Goal: Task Accomplishment & Management: Use online tool/utility

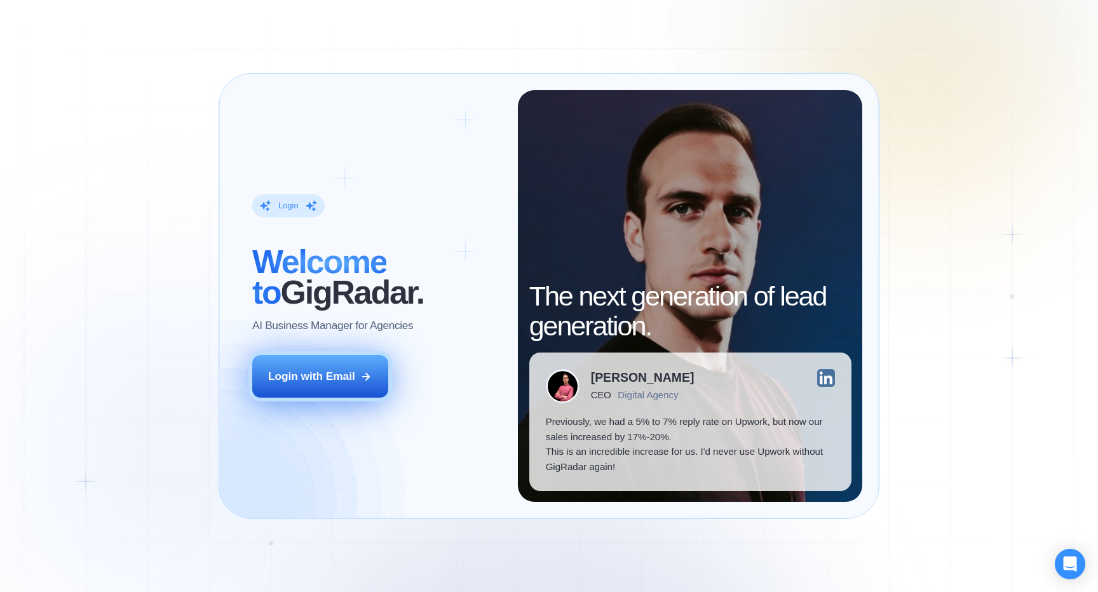
click at [320, 374] on div "Login with Email" at bounding box center [311, 376] width 87 height 15
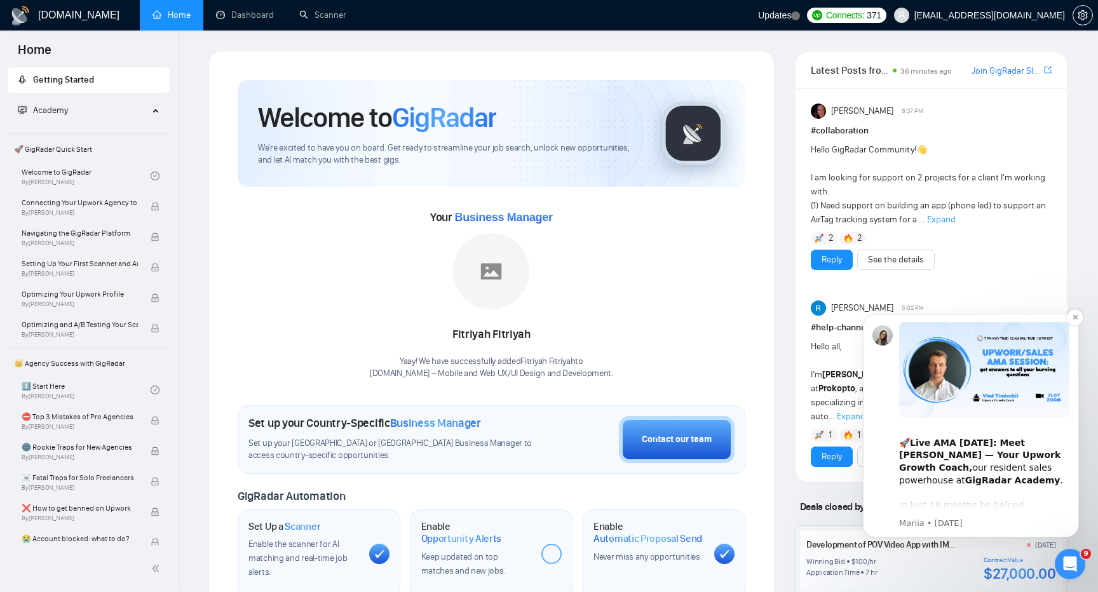
click at [970, 444] on b "Live AMA [DATE]: Meet [PERSON_NAME] — Your Upwork Growth Coach," at bounding box center [979, 455] width 161 height 35
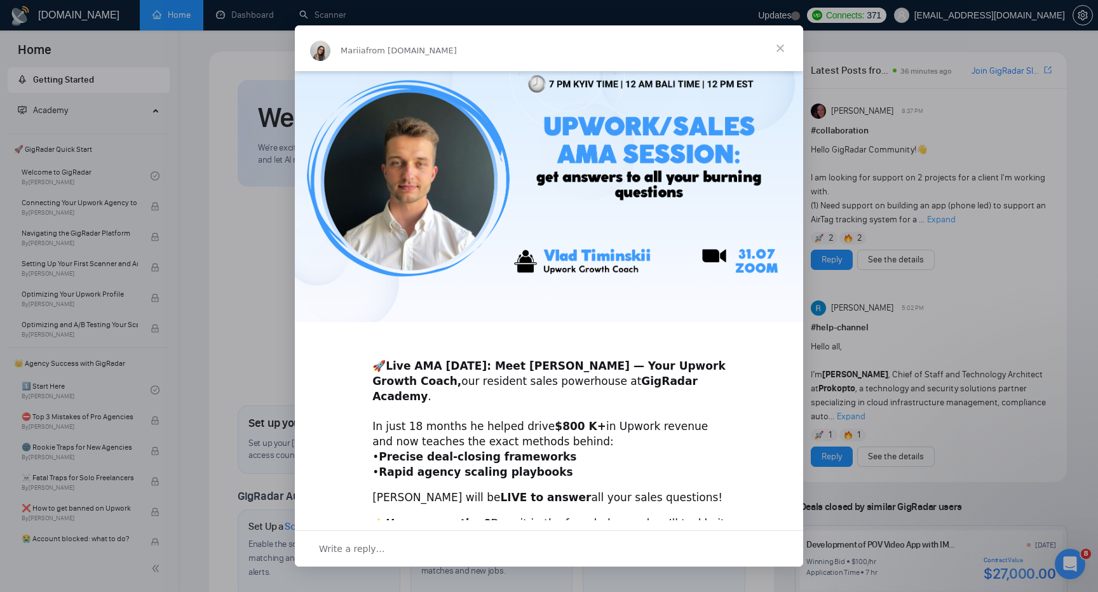
scroll to position [130, 0]
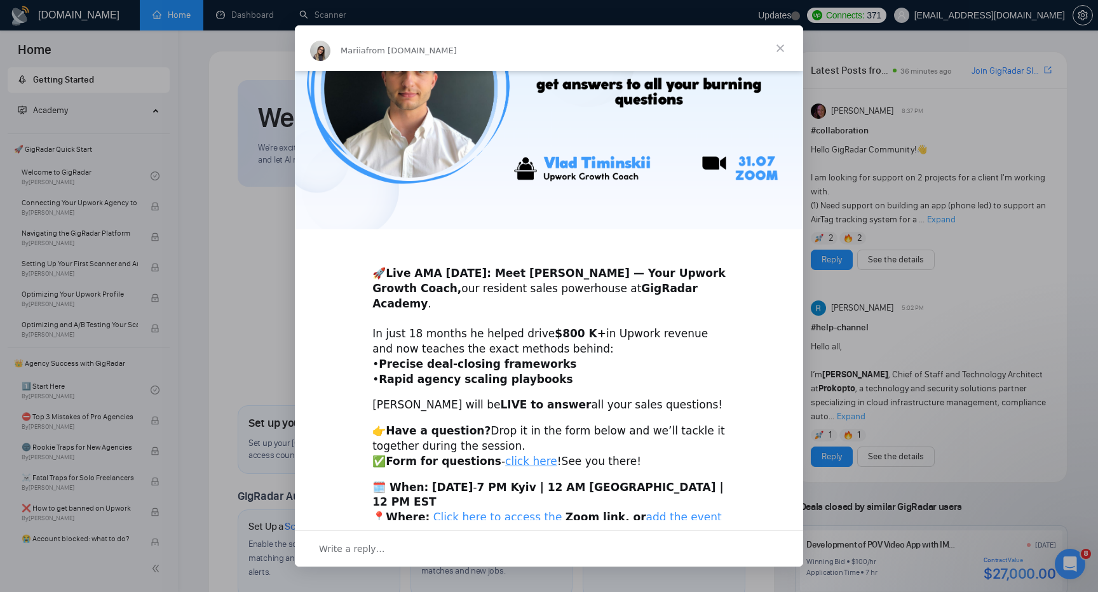
click at [668, 511] on link "add the event to your calendar here" at bounding box center [546, 525] width 349 height 28
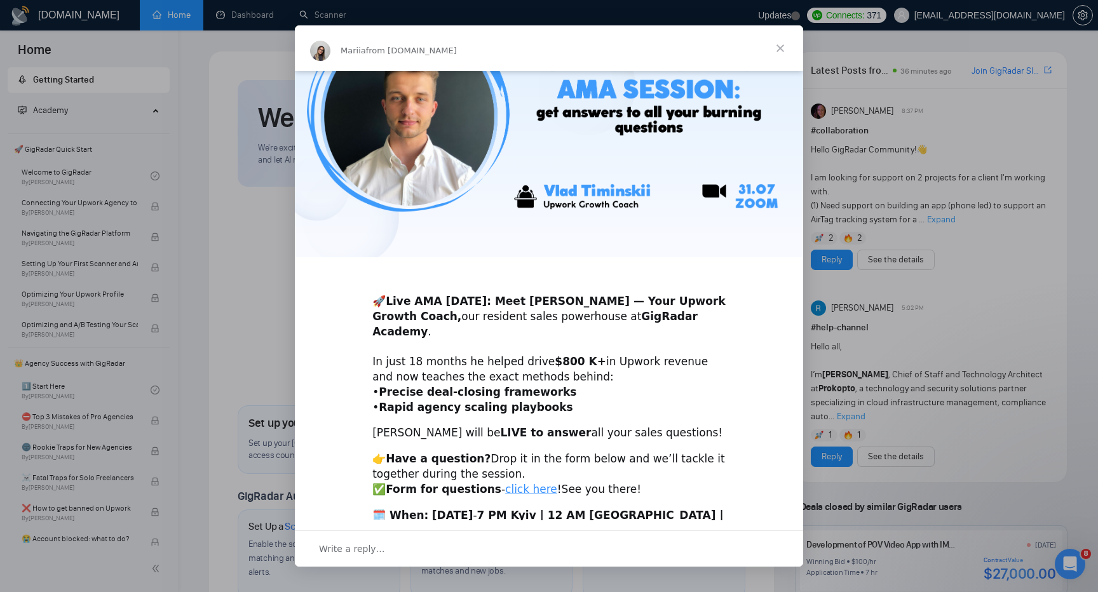
click at [921, 281] on div "Intercom messenger" at bounding box center [549, 296] width 1098 height 592
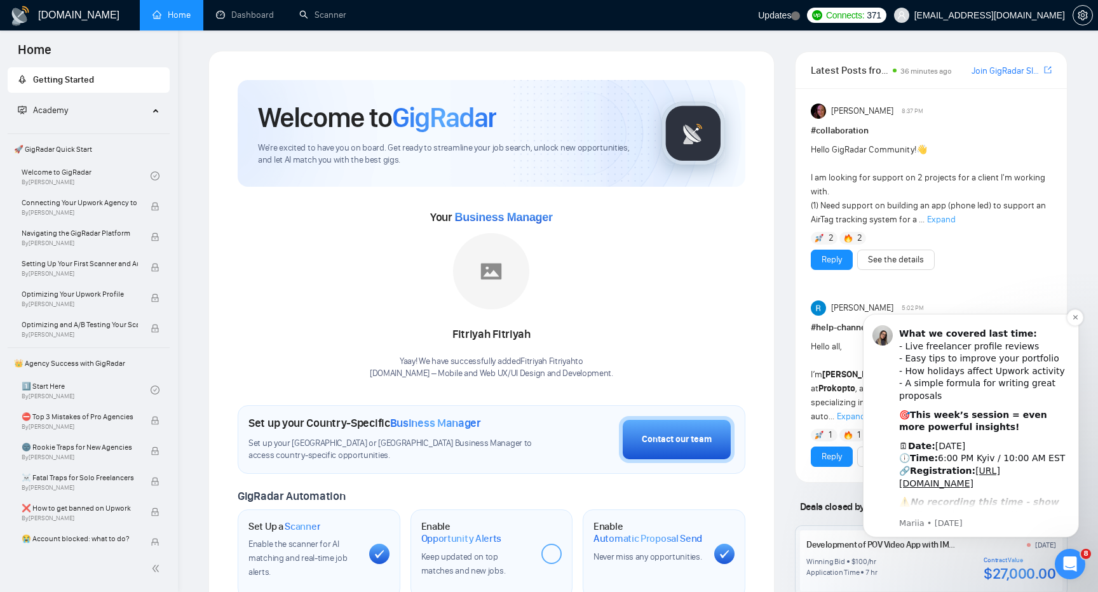
scroll to position [165, 0]
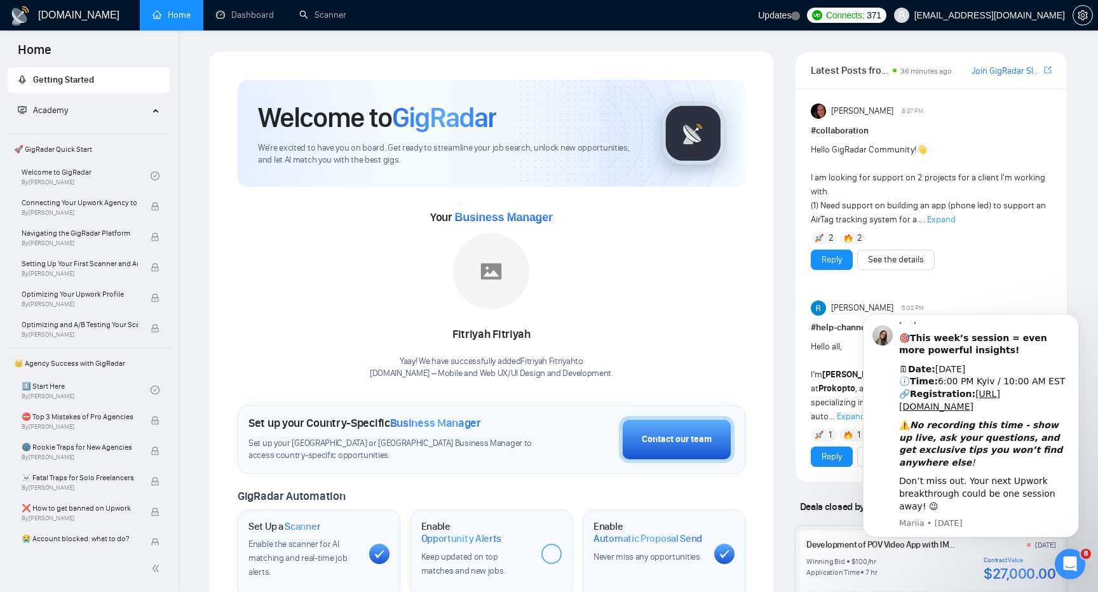
click at [1027, 220] on div "Hello GigRadar Community! 👋 I am looking for support on 2 projects for a client…" at bounding box center [931, 185] width 241 height 84
click at [1074, 555] on div "Open Intercom Messenger" at bounding box center [1070, 564] width 42 height 42
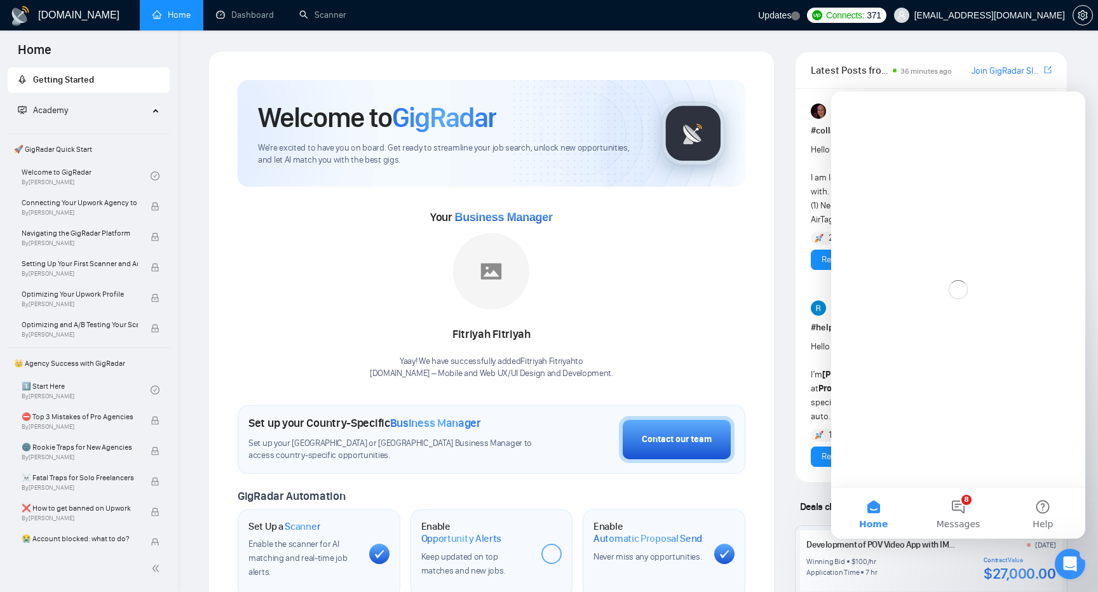
scroll to position [0, 0]
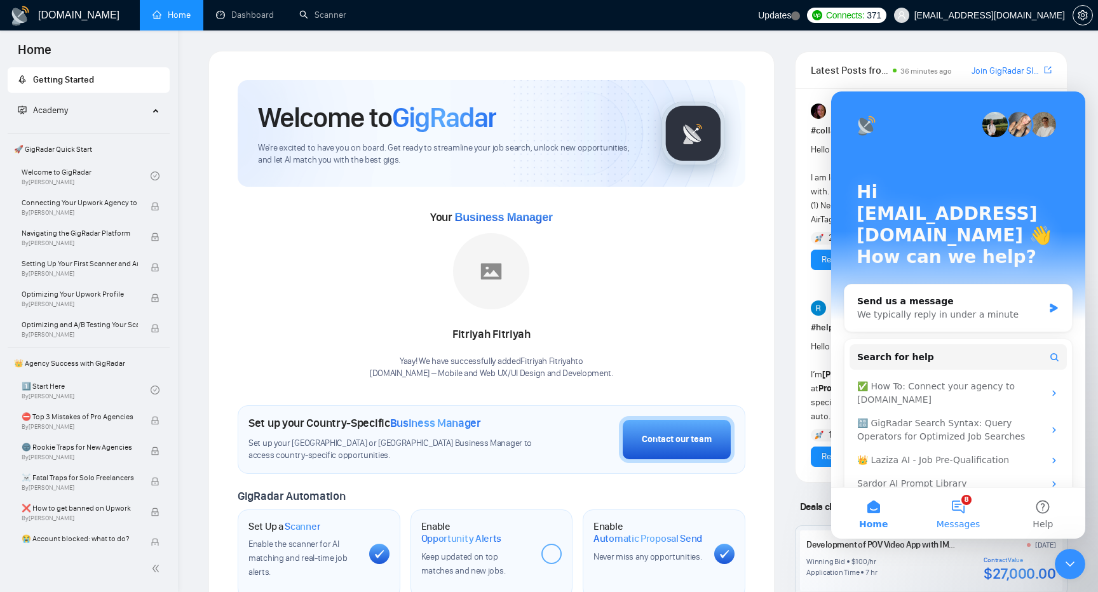
click at [965, 511] on button "8 Messages" at bounding box center [958, 513] width 85 height 51
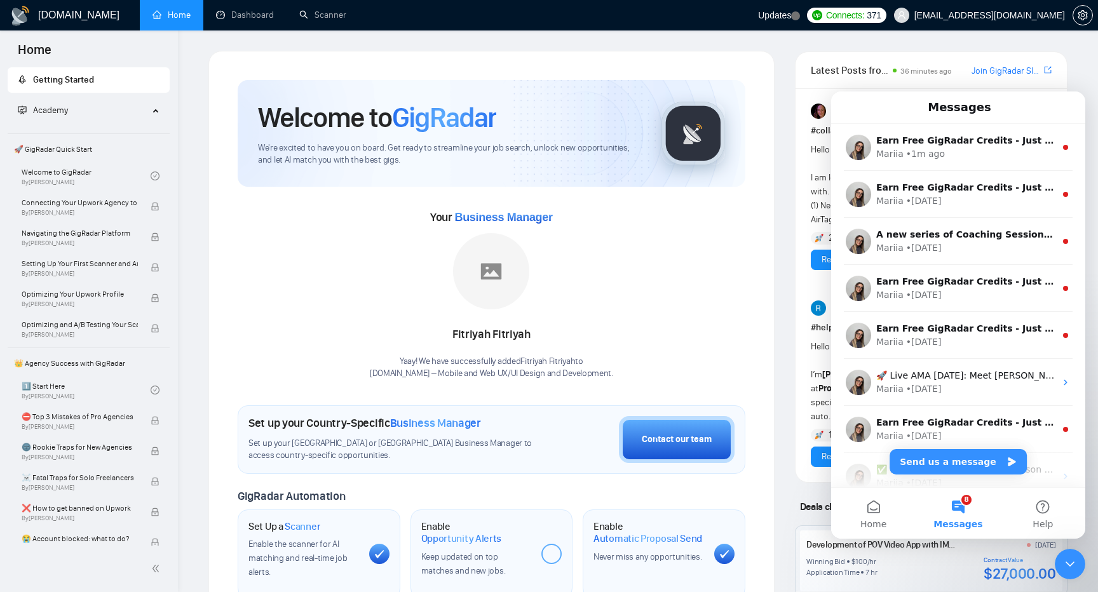
click at [1069, 566] on icon "Close Intercom Messenger" at bounding box center [1070, 564] width 9 height 5
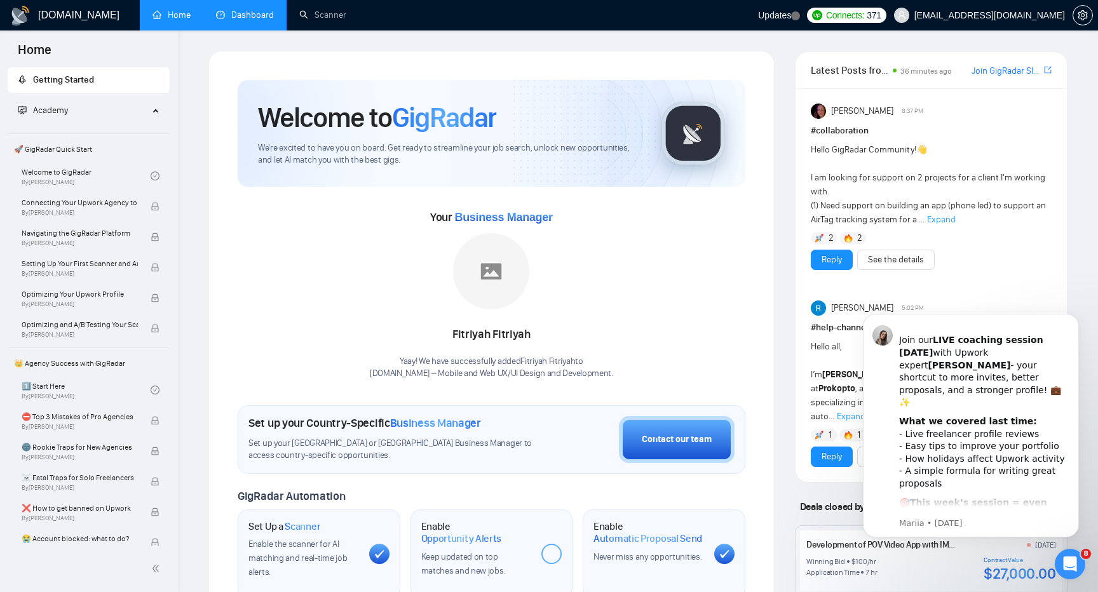
click at [261, 17] on link "Dashboard" at bounding box center [245, 15] width 58 height 11
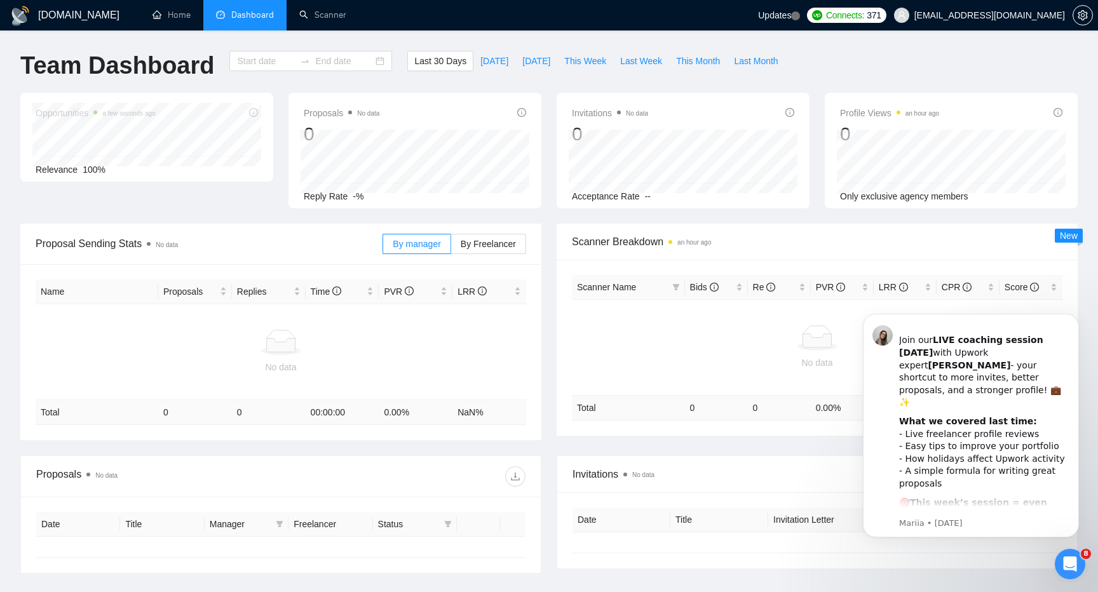
type input "[DATE]"
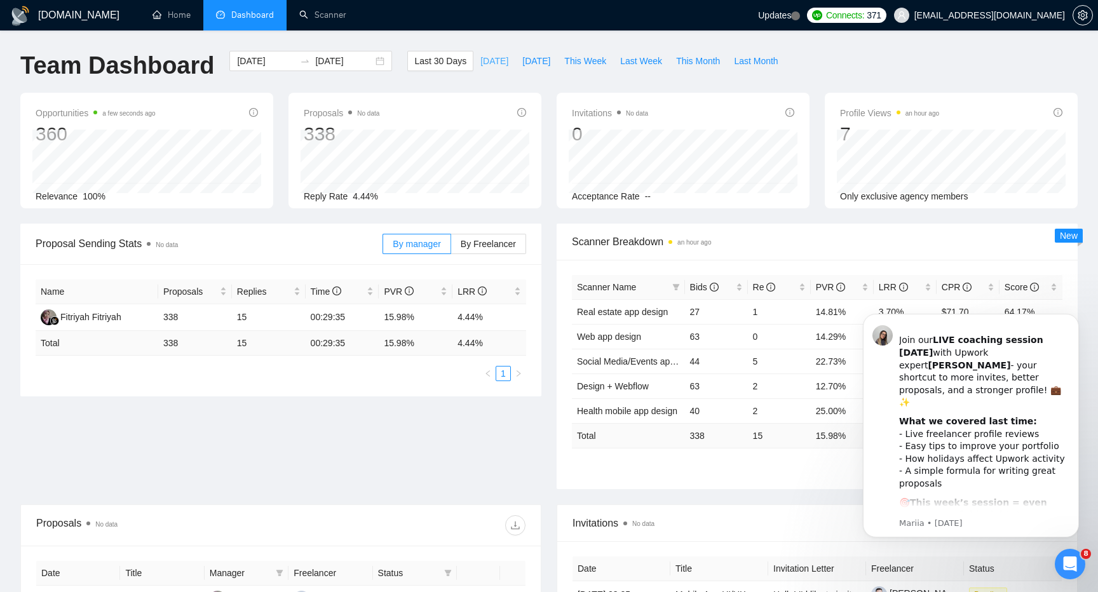
click at [489, 59] on span "[DATE]" at bounding box center [494, 61] width 28 height 14
type input "[DATE]"
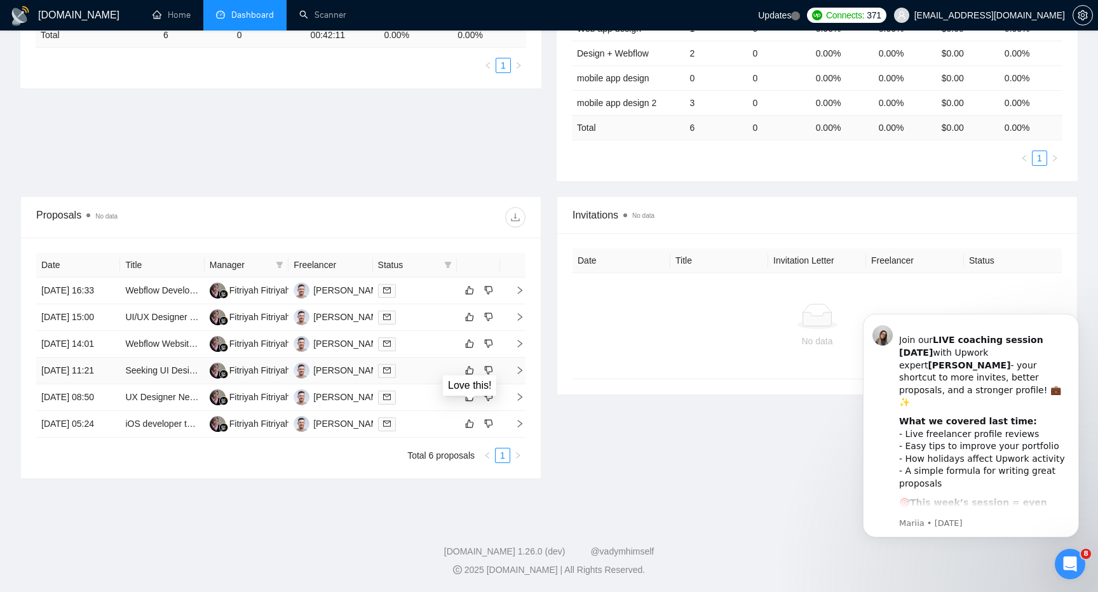
scroll to position [349, 0]
click at [428, 310] on div at bounding box center [415, 317] width 74 height 15
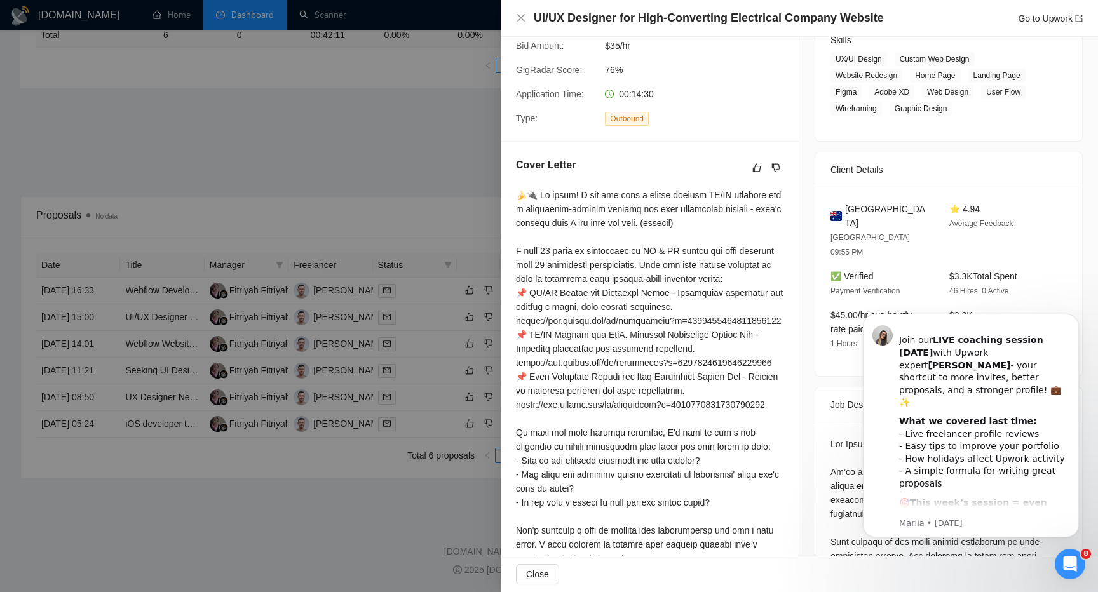
scroll to position [224, 0]
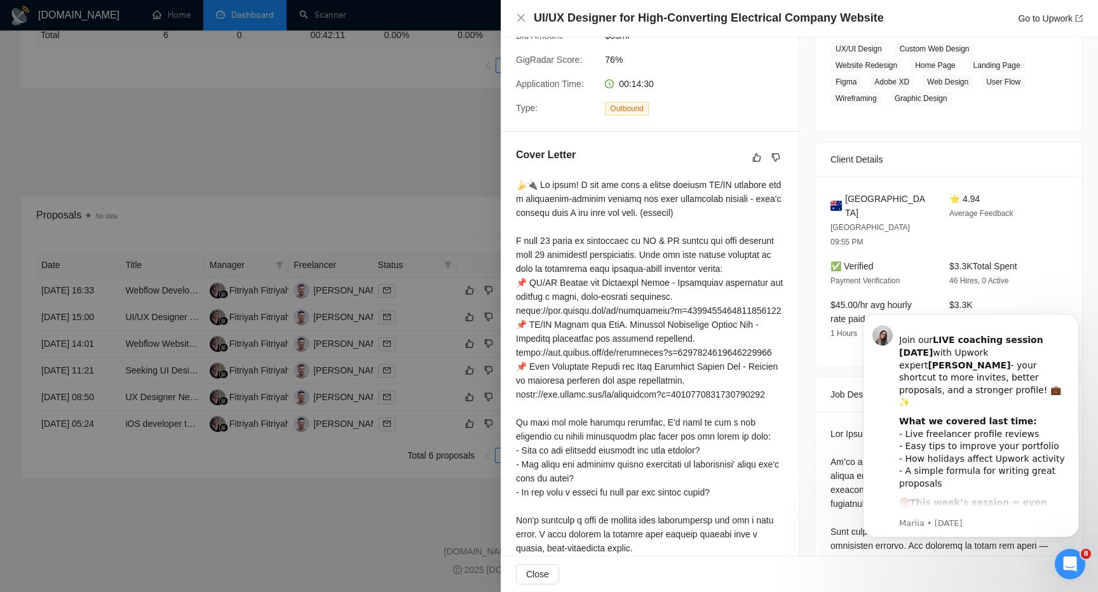
click at [421, 313] on div at bounding box center [549, 296] width 1098 height 592
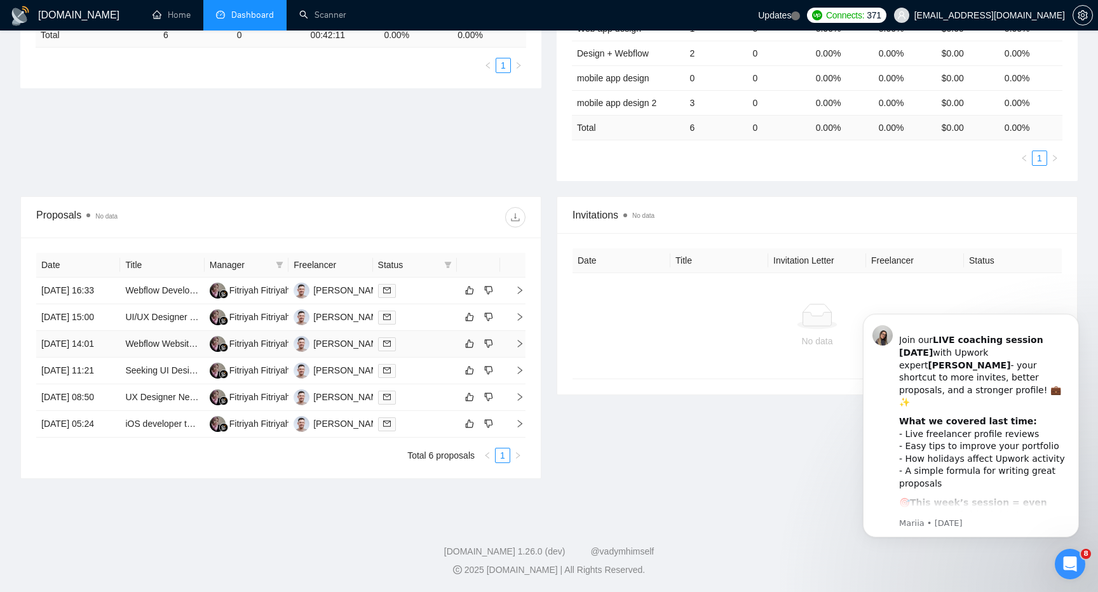
click at [421, 337] on div at bounding box center [415, 344] width 74 height 15
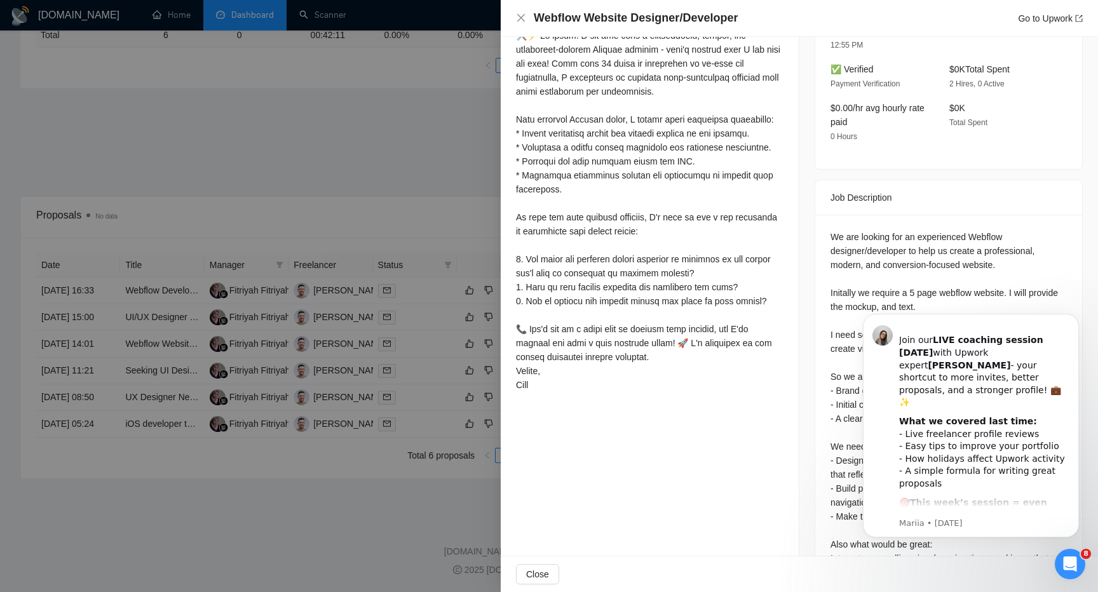
scroll to position [375, 0]
click at [415, 138] on div at bounding box center [549, 296] width 1098 height 592
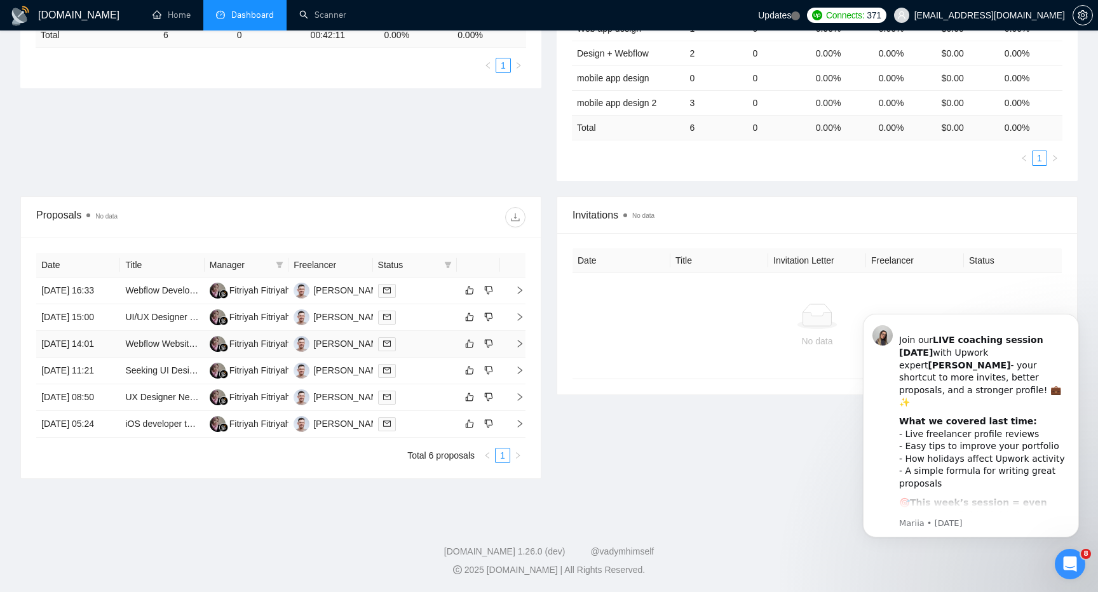
click at [437, 346] on td at bounding box center [415, 344] width 84 height 27
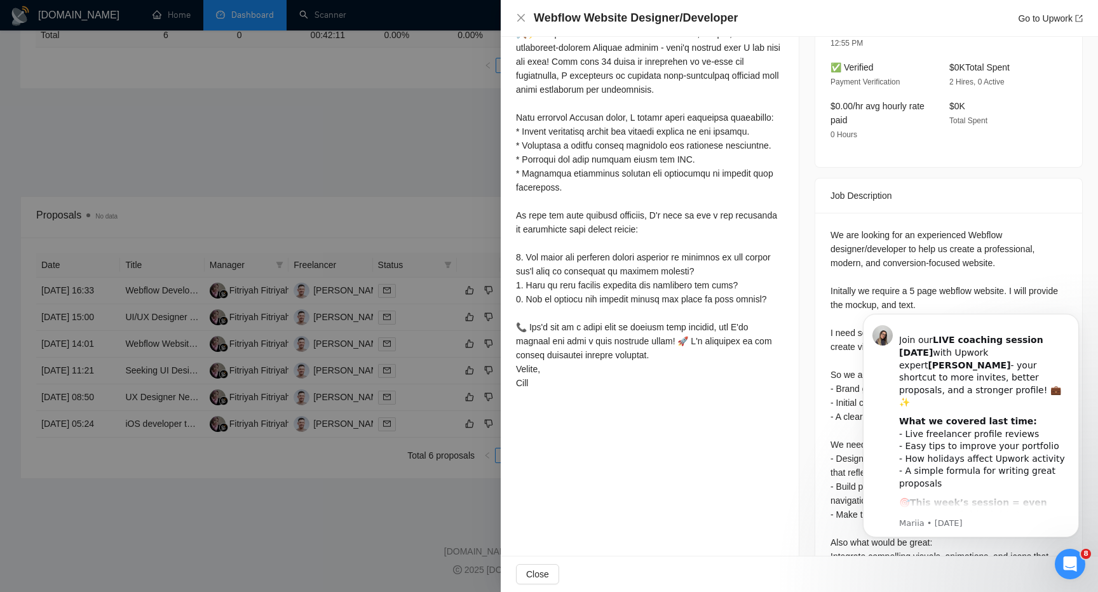
click at [428, 374] on div at bounding box center [549, 296] width 1098 height 592
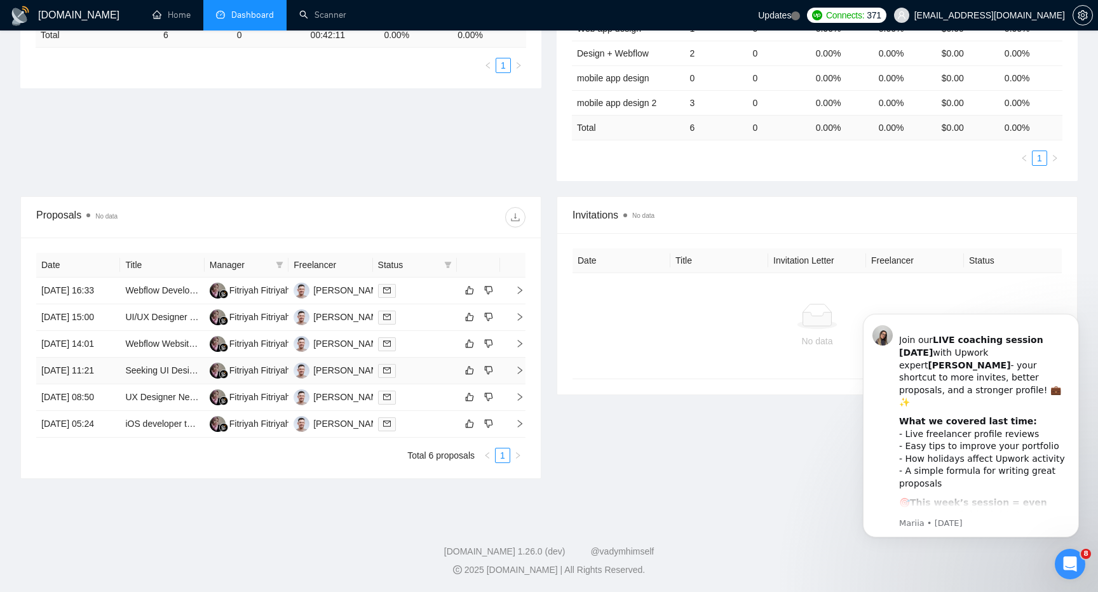
click at [428, 374] on div at bounding box center [415, 370] width 74 height 15
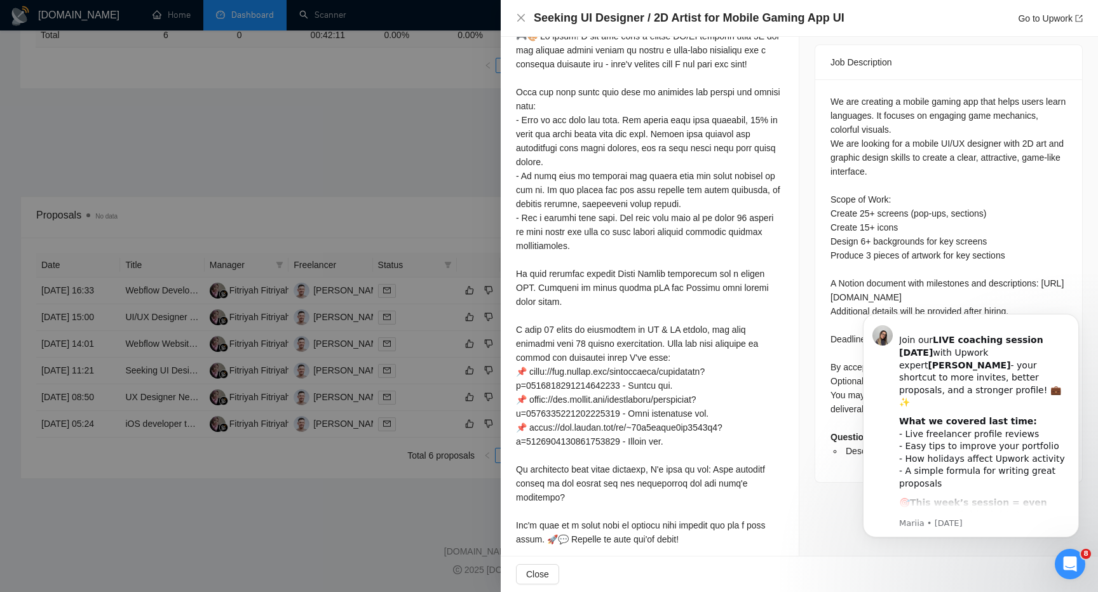
scroll to position [535, 0]
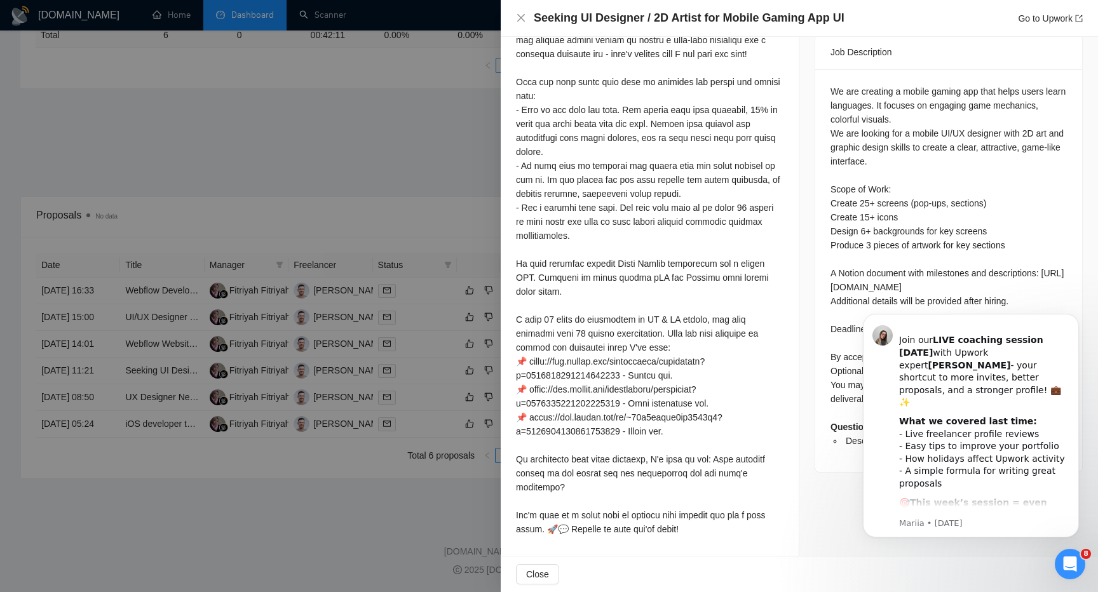
click at [416, 557] on div at bounding box center [549, 296] width 1098 height 592
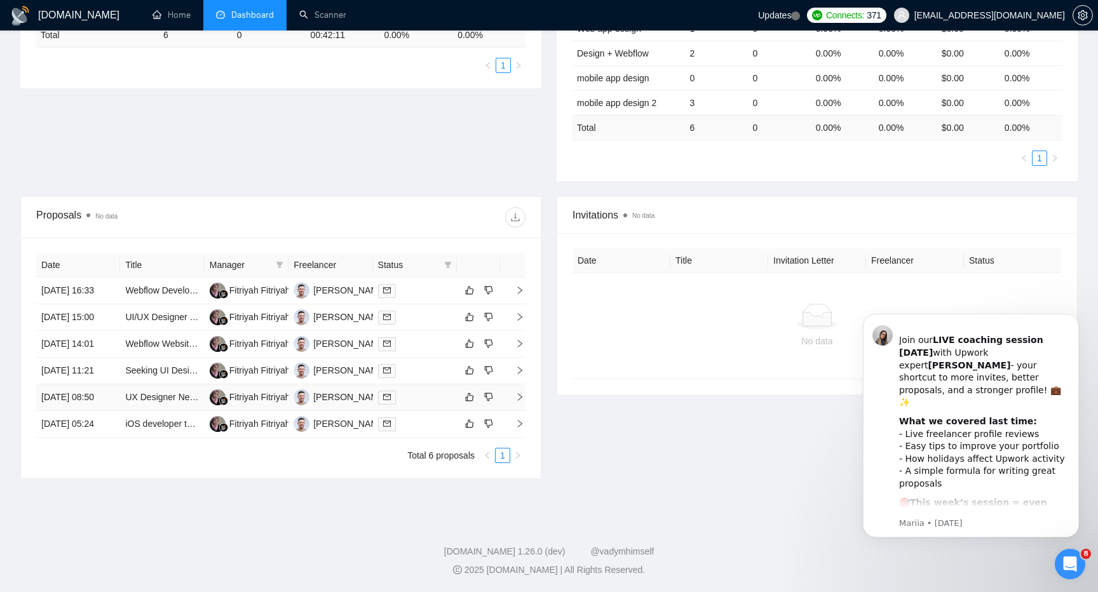
click at [419, 411] on td at bounding box center [415, 397] width 84 height 27
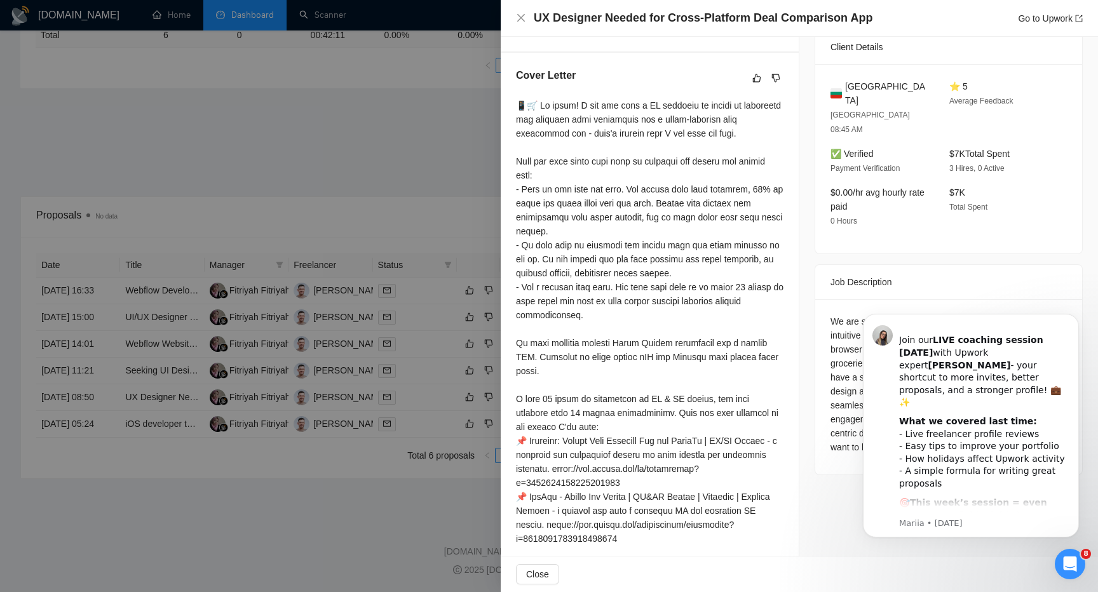
scroll to position [311, 0]
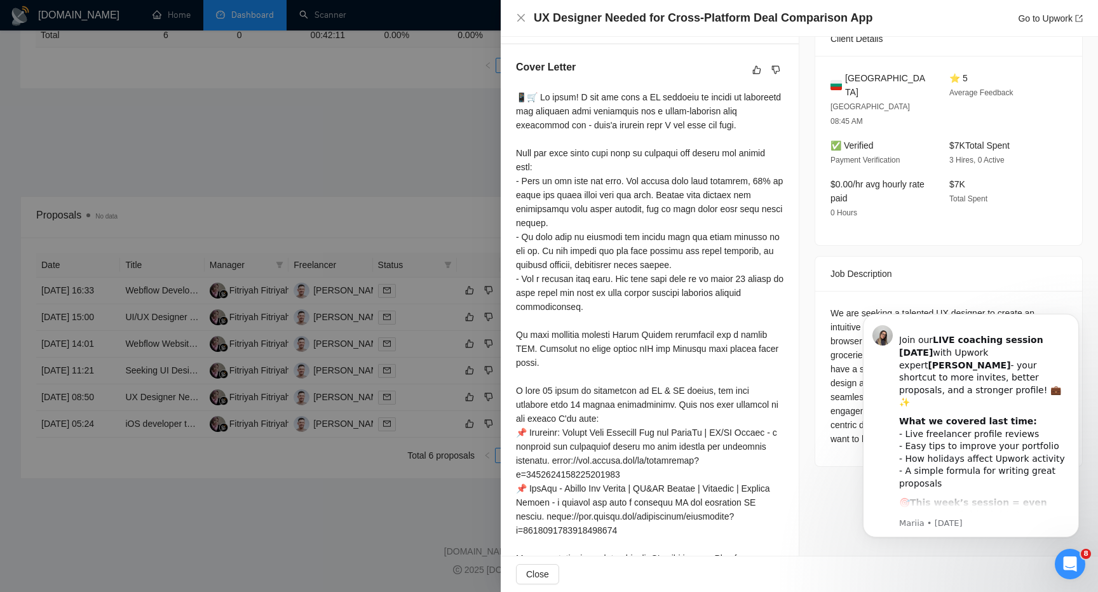
click at [423, 499] on div at bounding box center [549, 296] width 1098 height 592
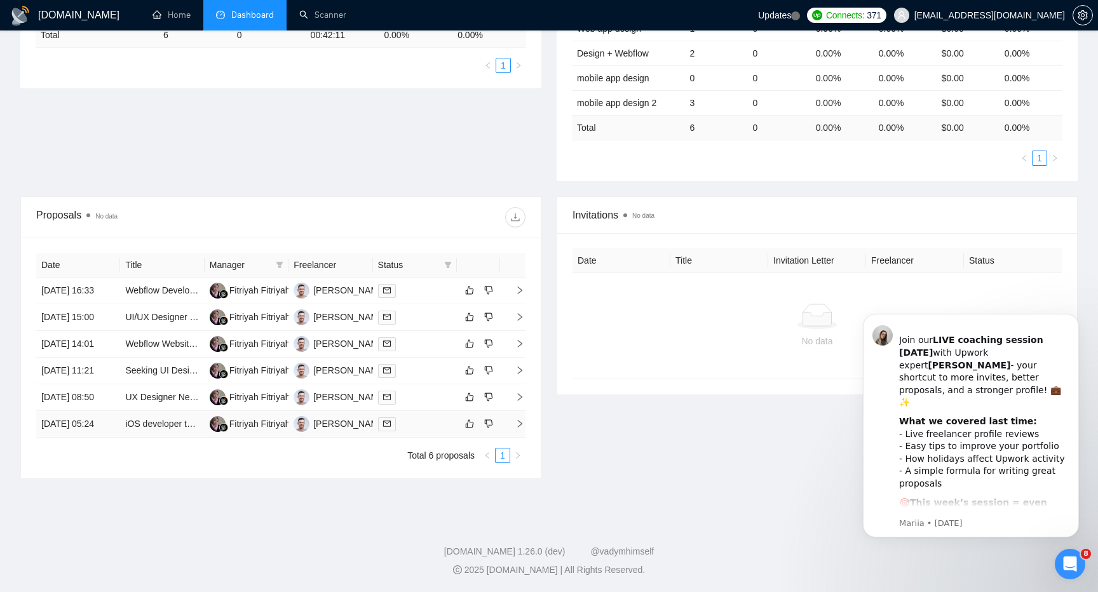
click at [431, 438] on td at bounding box center [415, 424] width 84 height 27
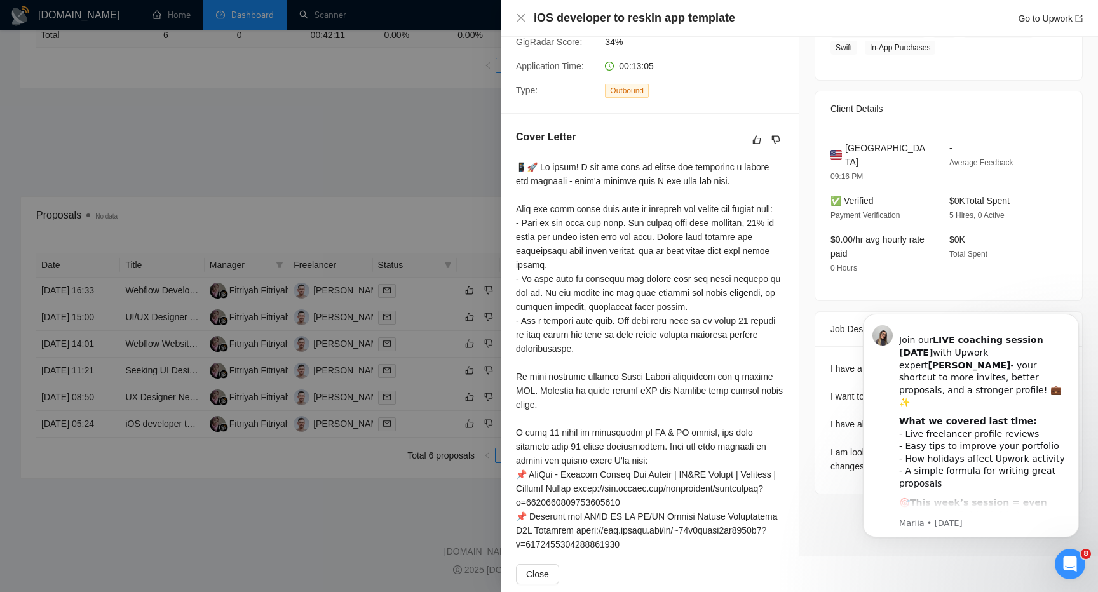
scroll to position [237, 0]
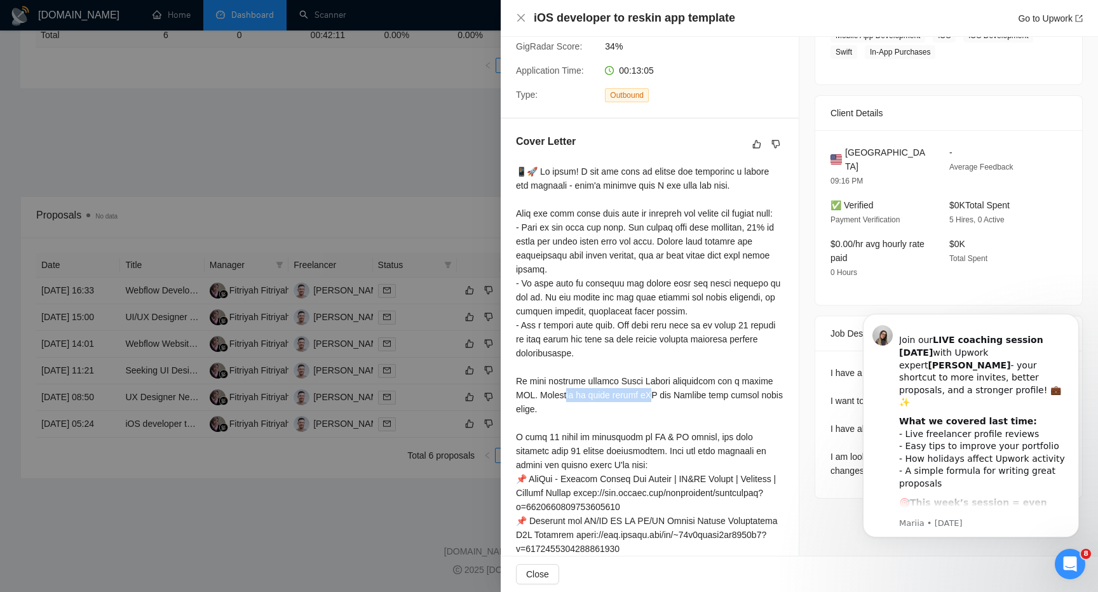
drag, startPoint x: 567, startPoint y: 410, endPoint x: 653, endPoint y: 409, distance: 85.8
click at [653, 409] on div at bounding box center [650, 402] width 268 height 475
click at [627, 405] on div at bounding box center [650, 402] width 268 height 475
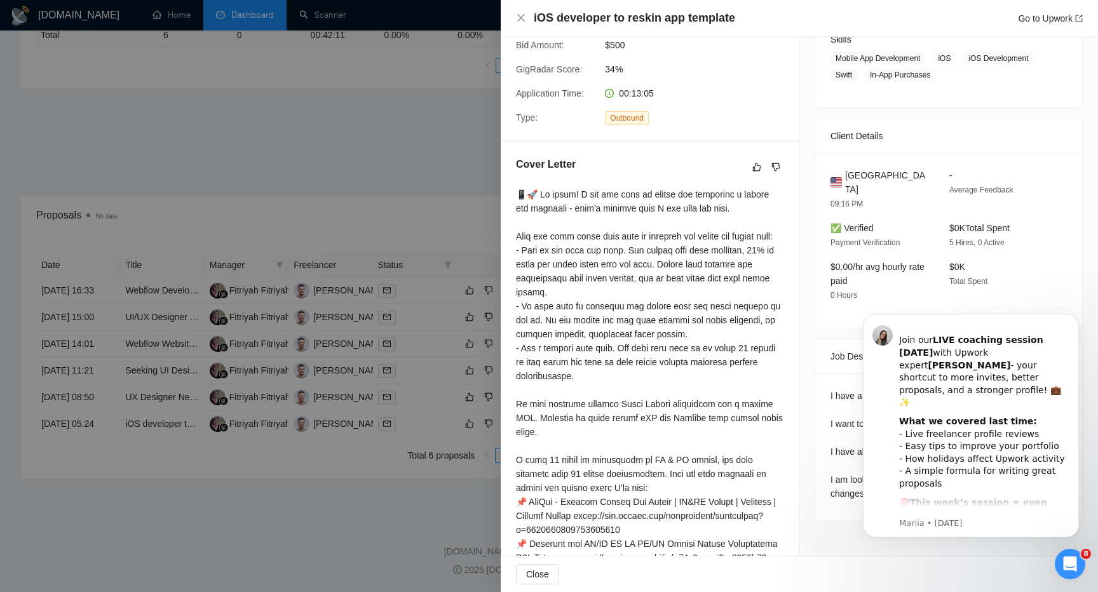
click at [396, 477] on div at bounding box center [549, 296] width 1098 height 592
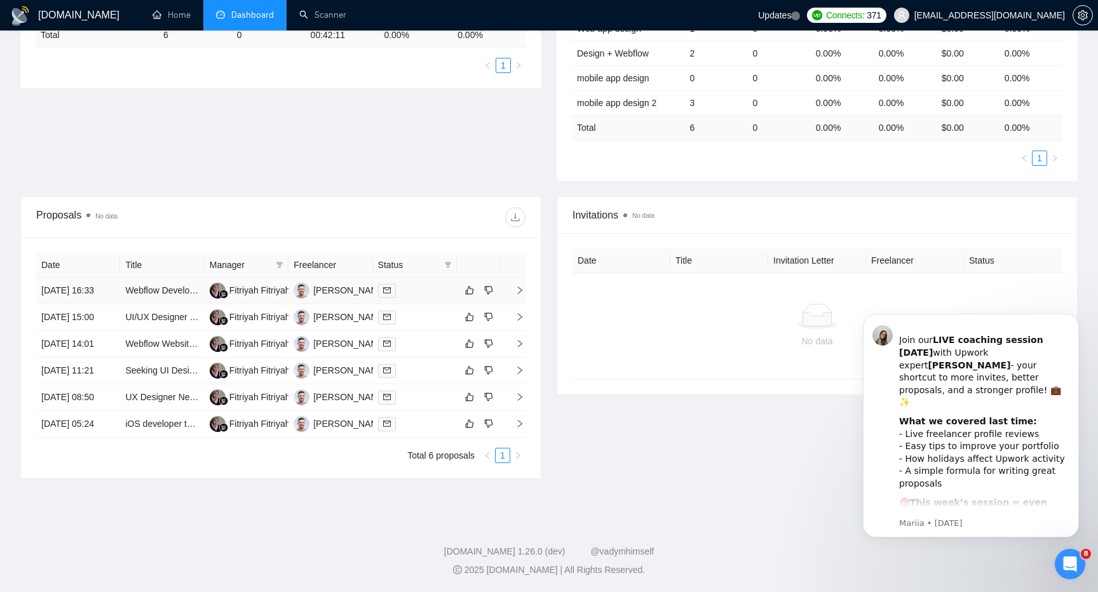
click at [425, 283] on div at bounding box center [415, 290] width 74 height 15
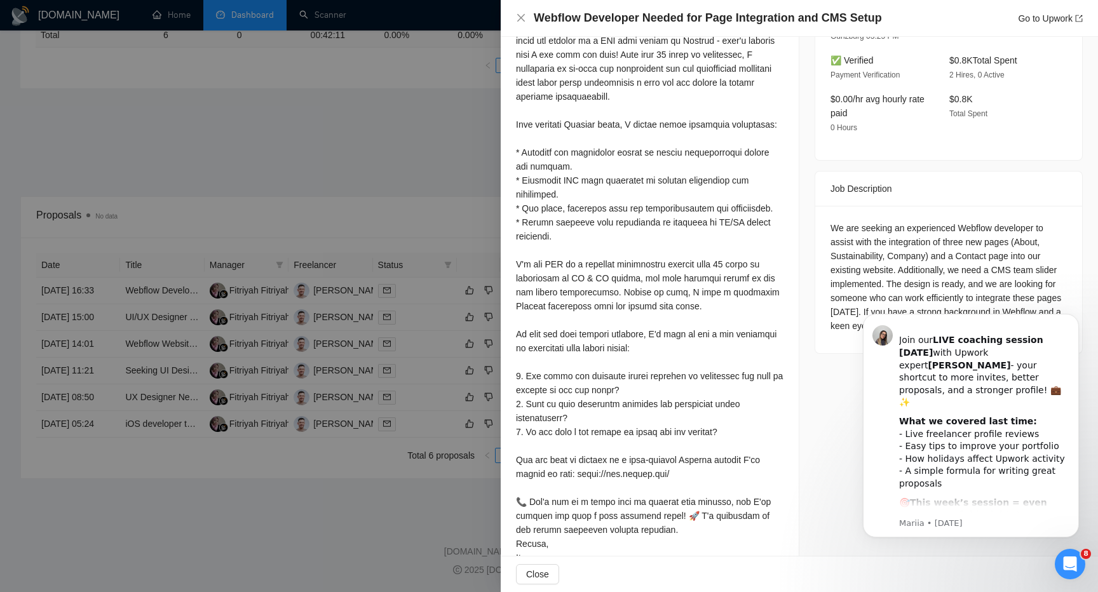
scroll to position [410, 0]
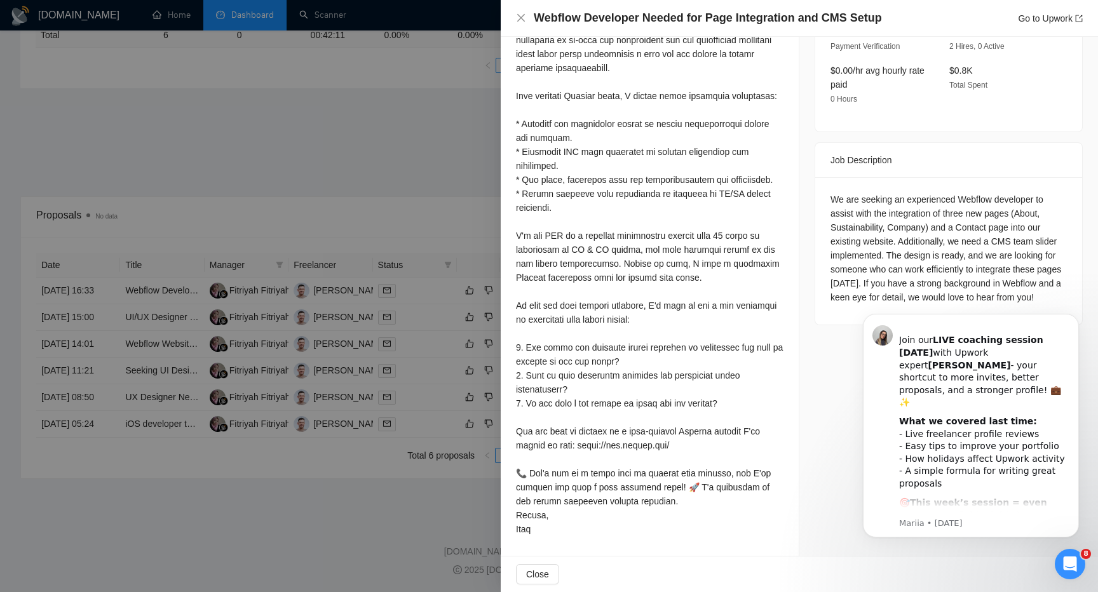
click at [414, 132] on div at bounding box center [549, 296] width 1098 height 592
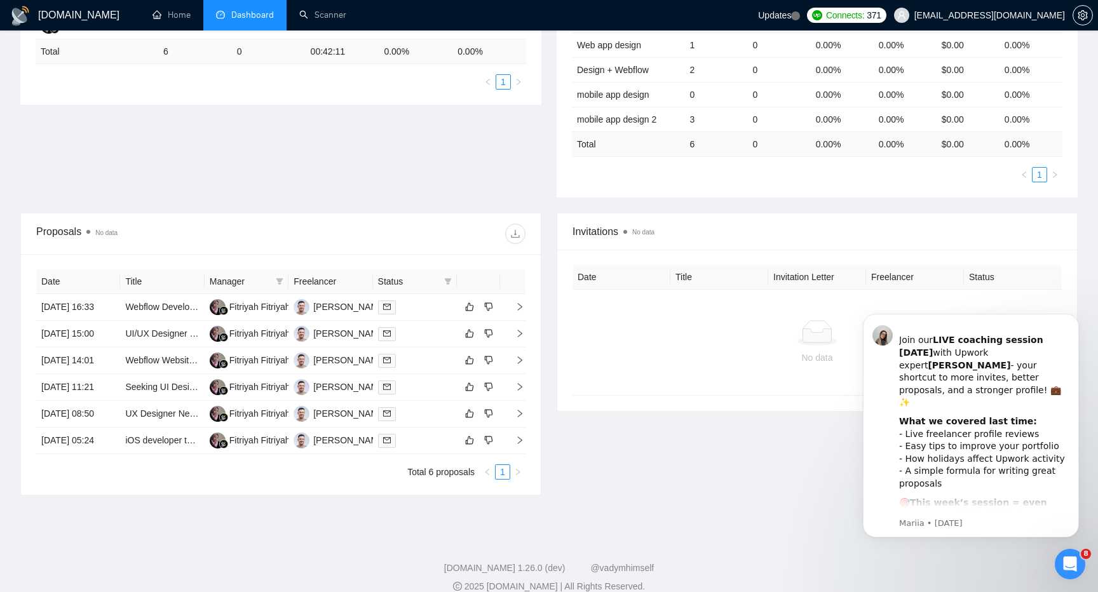
scroll to position [0, 0]
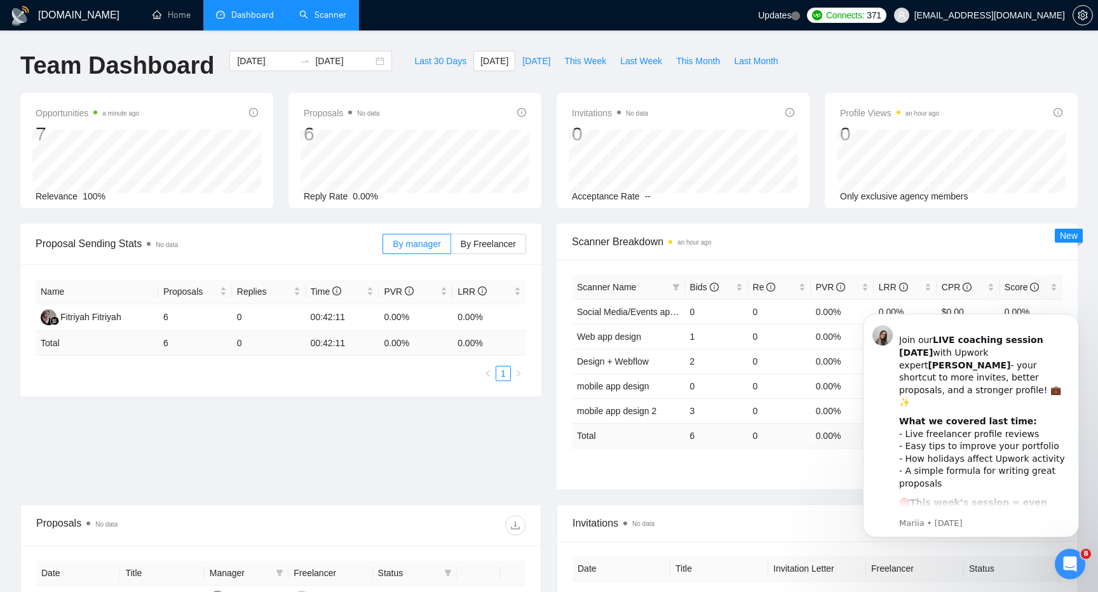
click at [328, 16] on link "Scanner" at bounding box center [322, 15] width 47 height 11
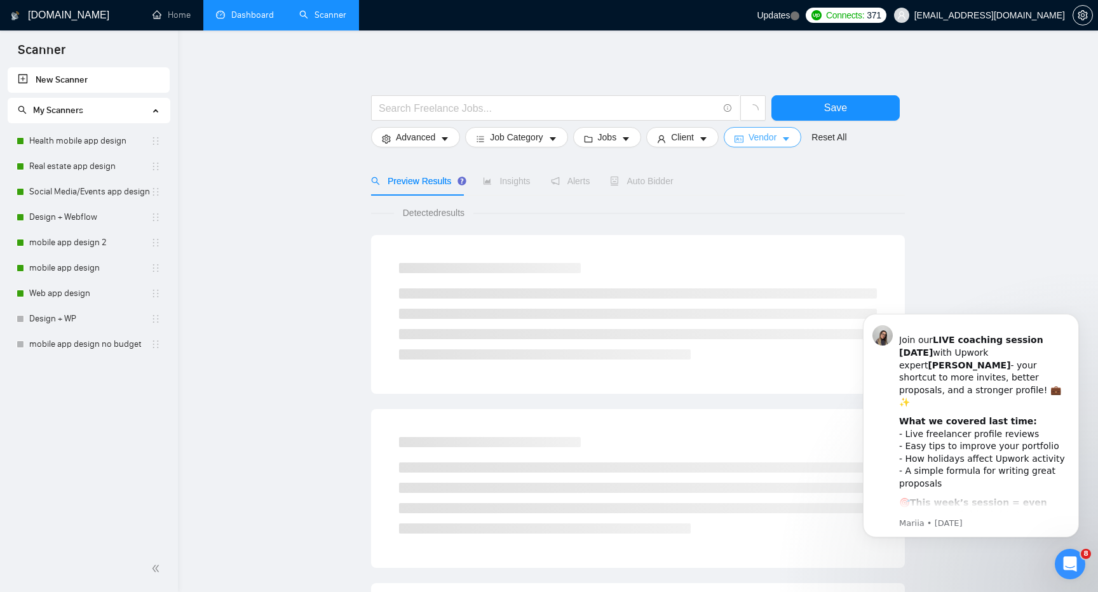
click at [786, 143] on button "Vendor" at bounding box center [763, 137] width 78 height 20
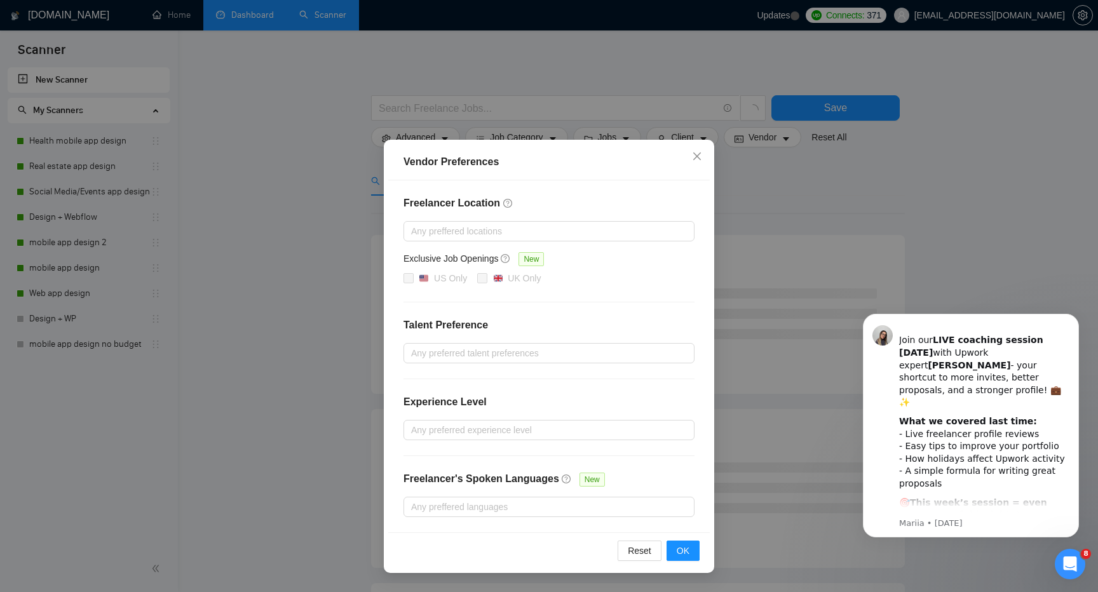
click at [900, 153] on div "Vendor Preferences Freelancer Location Any preffered locations Exclusive Job Op…" at bounding box center [549, 296] width 1098 height 592
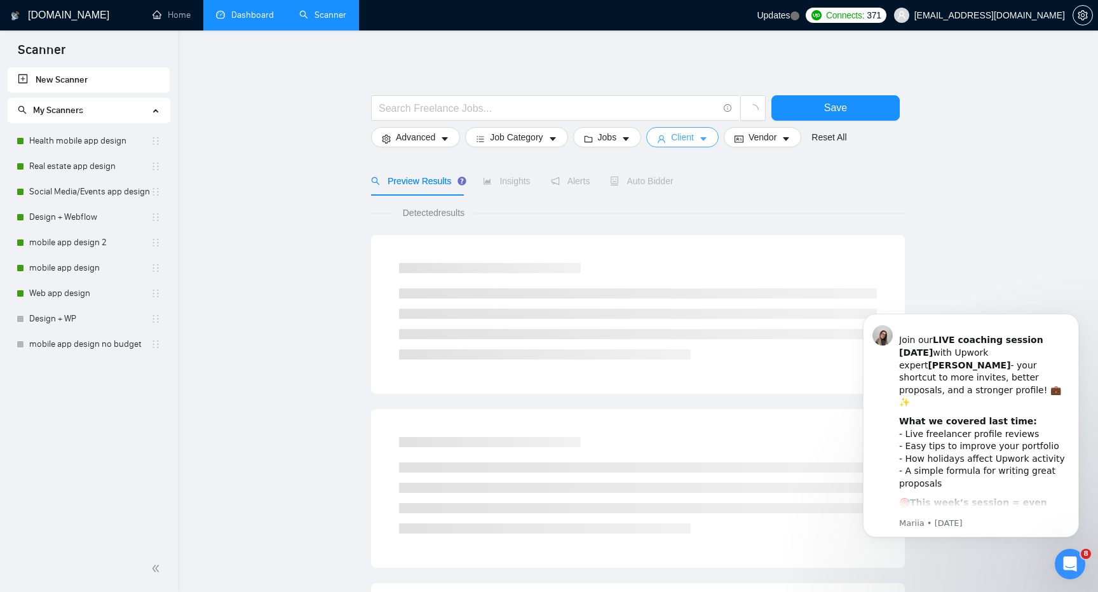
click at [665, 137] on icon "user" at bounding box center [661, 139] width 9 height 9
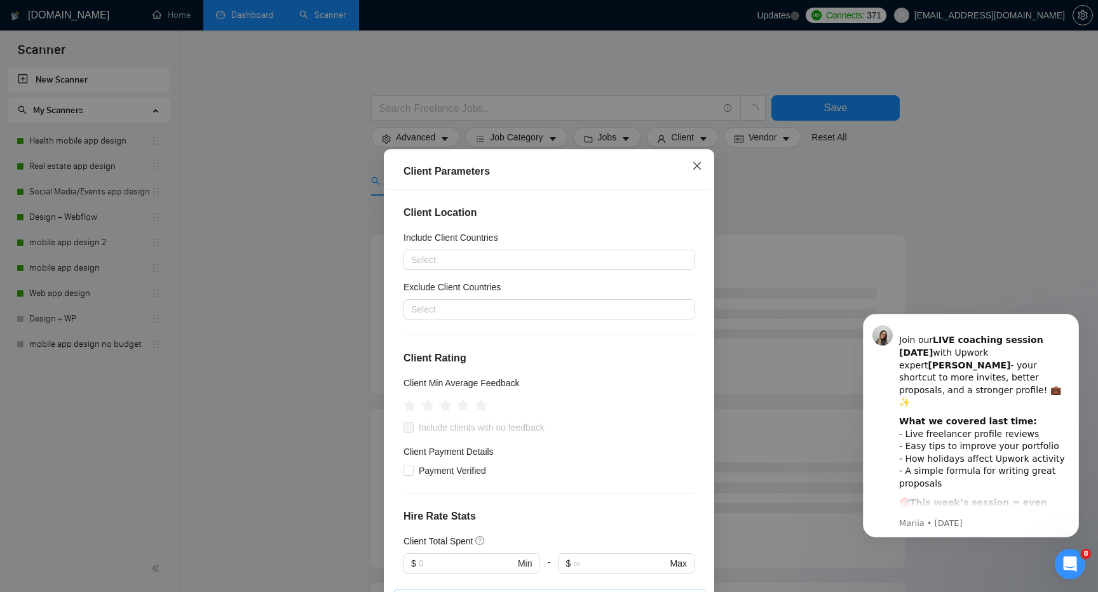
click at [699, 172] on span "Close" at bounding box center [697, 166] width 34 height 34
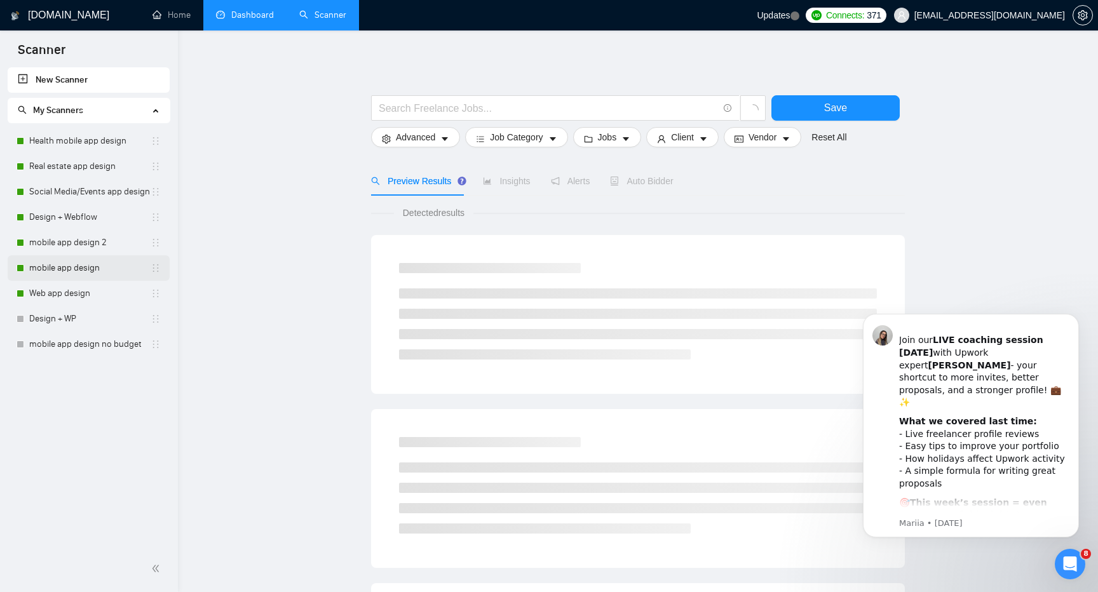
click at [80, 272] on link "mobile app design" at bounding box center [89, 267] width 121 height 25
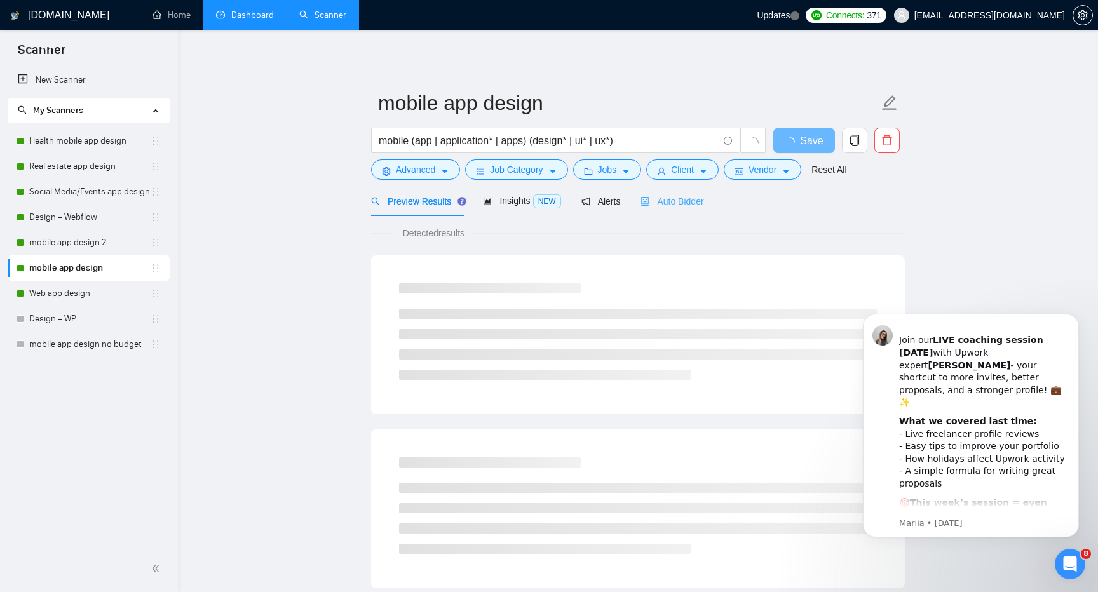
click at [674, 209] on div "Auto Bidder" at bounding box center [672, 201] width 63 height 30
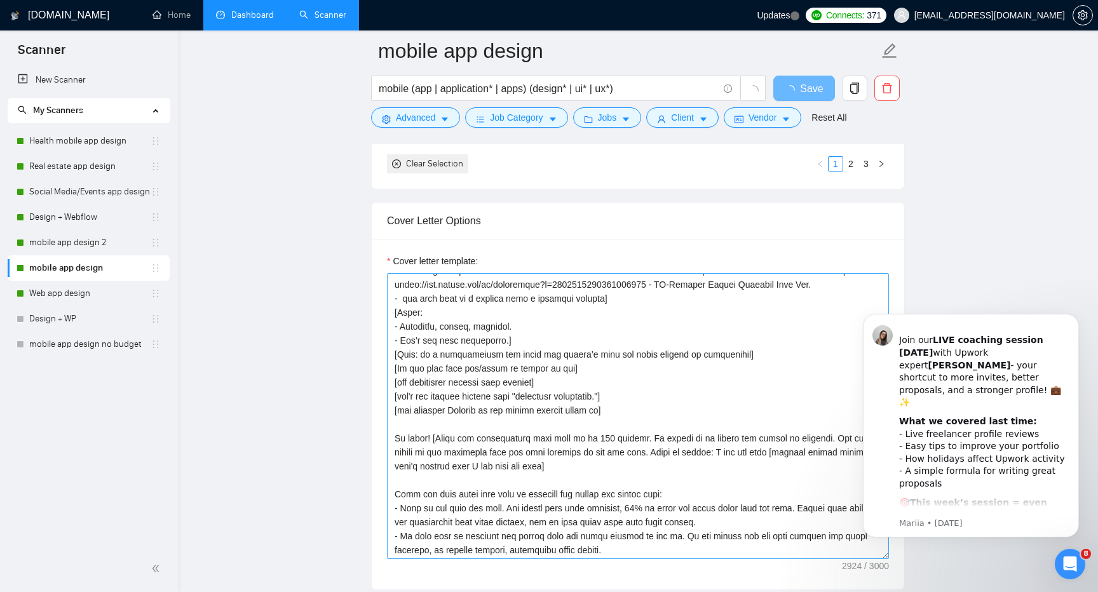
scroll to position [53, 0]
click at [544, 351] on textarea "Cover letter template:" at bounding box center [638, 416] width 502 height 286
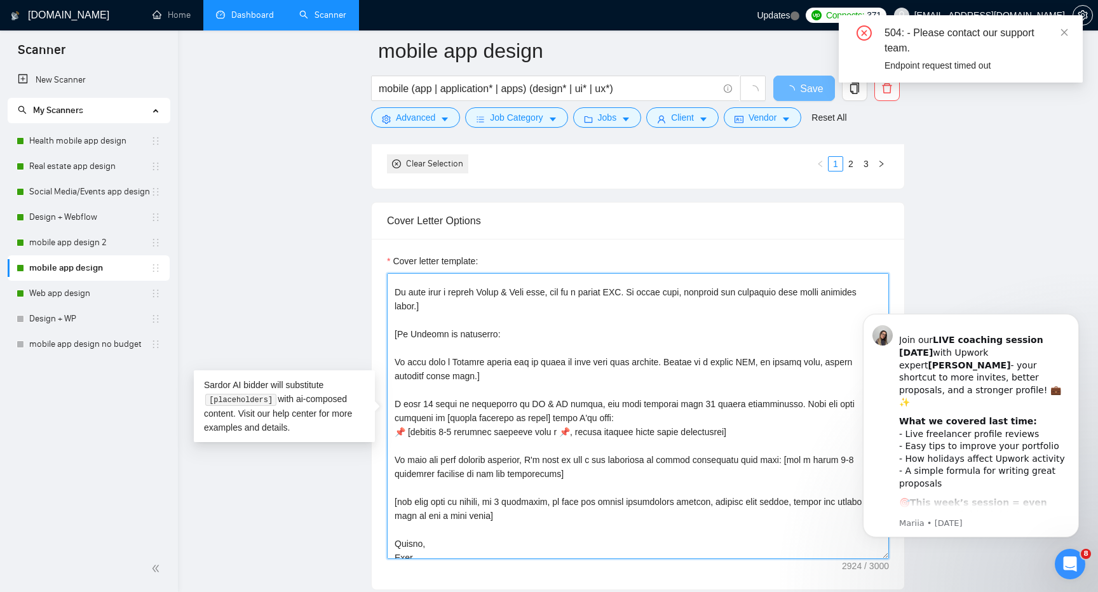
scroll to position [503, 0]
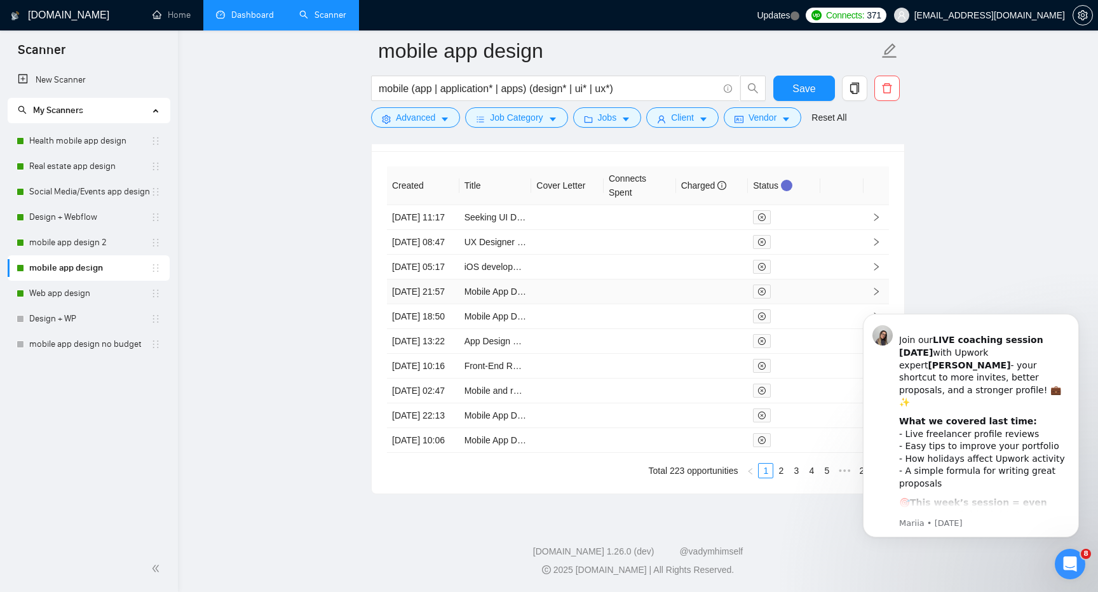
drag, startPoint x: 391, startPoint y: 336, endPoint x: 454, endPoint y: 186, distance: 162.6
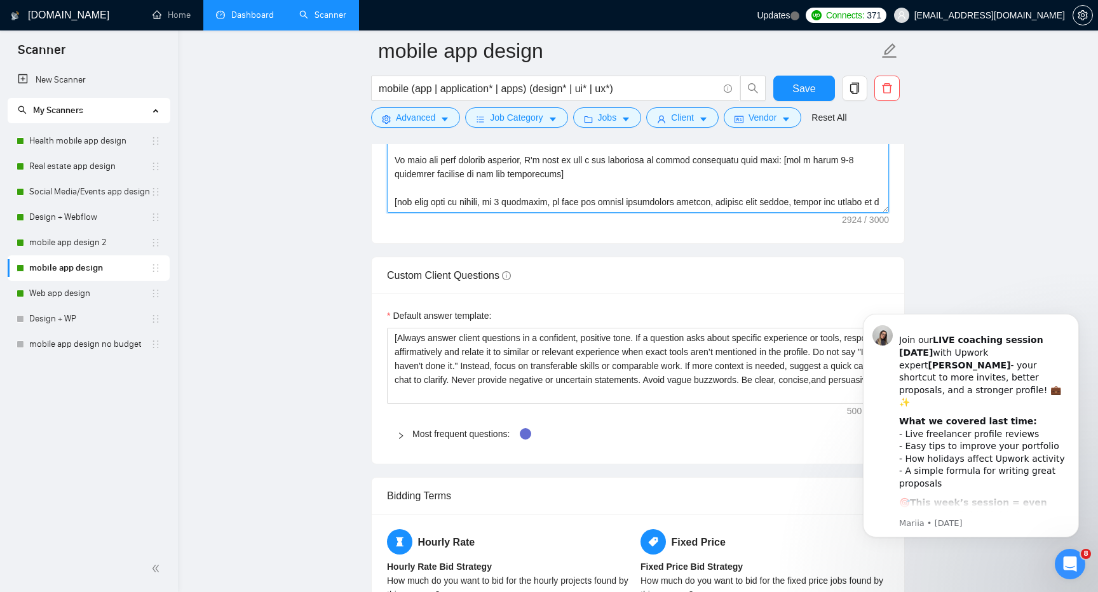
scroll to position [442, 0]
